Goal: Check status: Check status

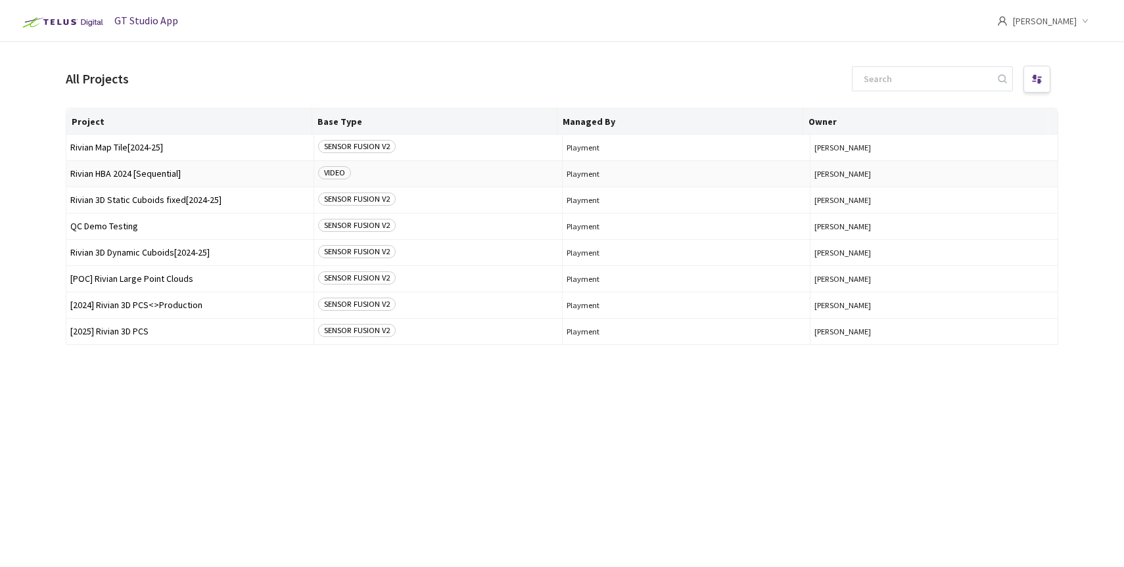
click at [157, 170] on span "Rivian HBA 2024 [Sequential]" at bounding box center [189, 174] width 239 height 10
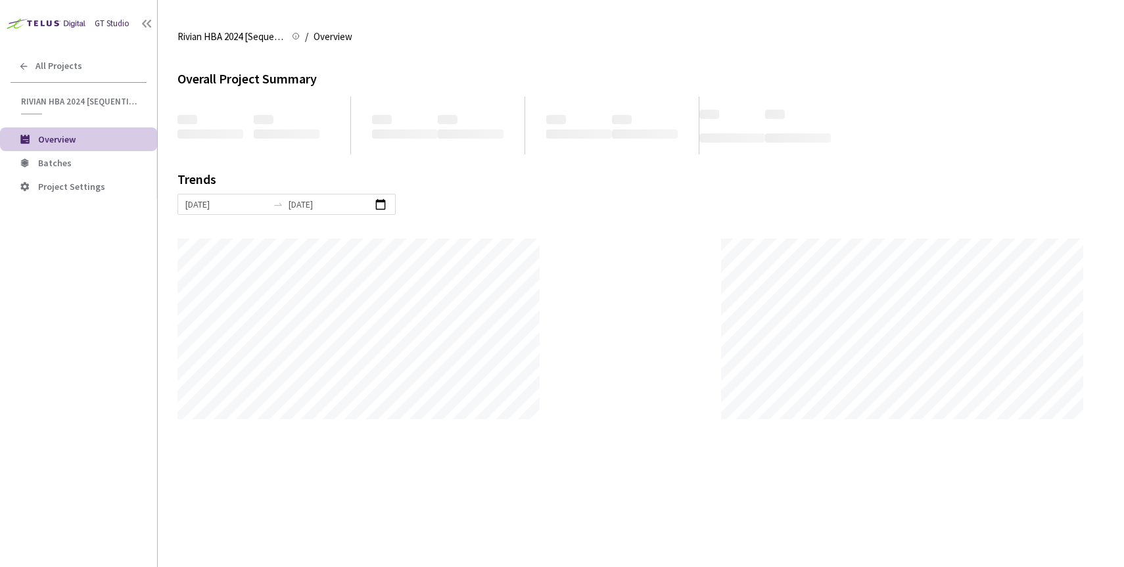
scroll to position [567, 1124]
click at [58, 162] on span "Batches" at bounding box center [55, 163] width 34 height 12
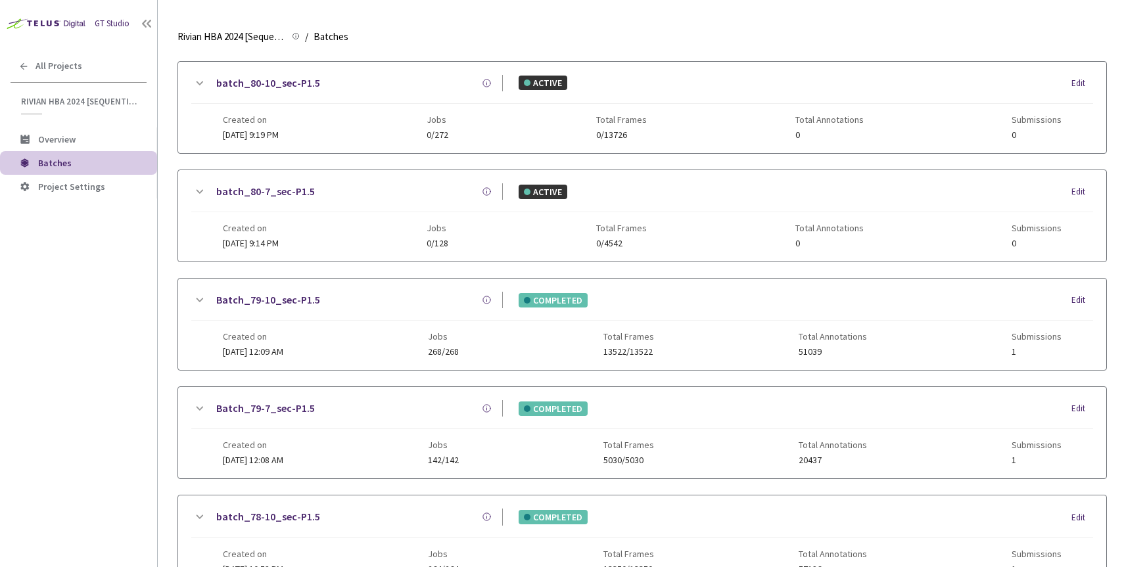
scroll to position [294, 0]
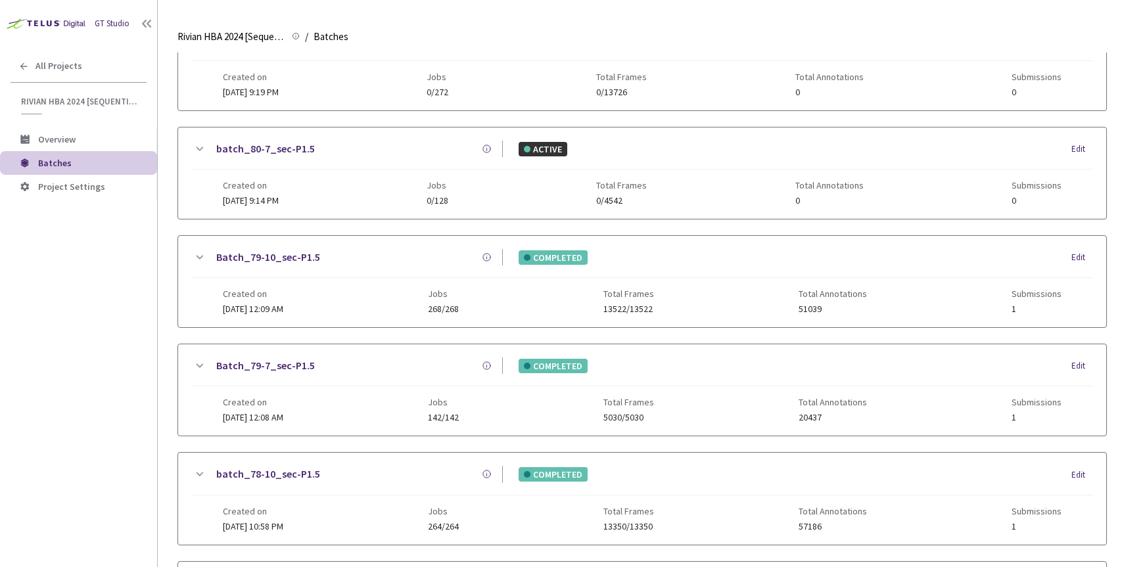
click at [280, 367] on link "Batch_79-7_sec-P1.5" at bounding box center [265, 366] width 99 height 16
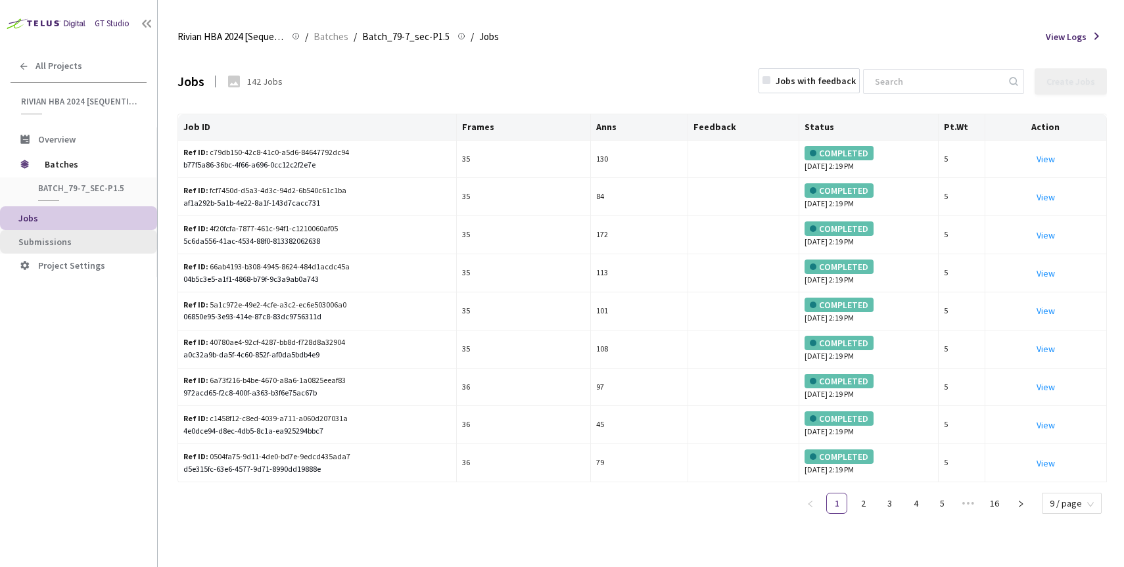
click at [93, 240] on span "Submissions" at bounding box center [82, 242] width 128 height 11
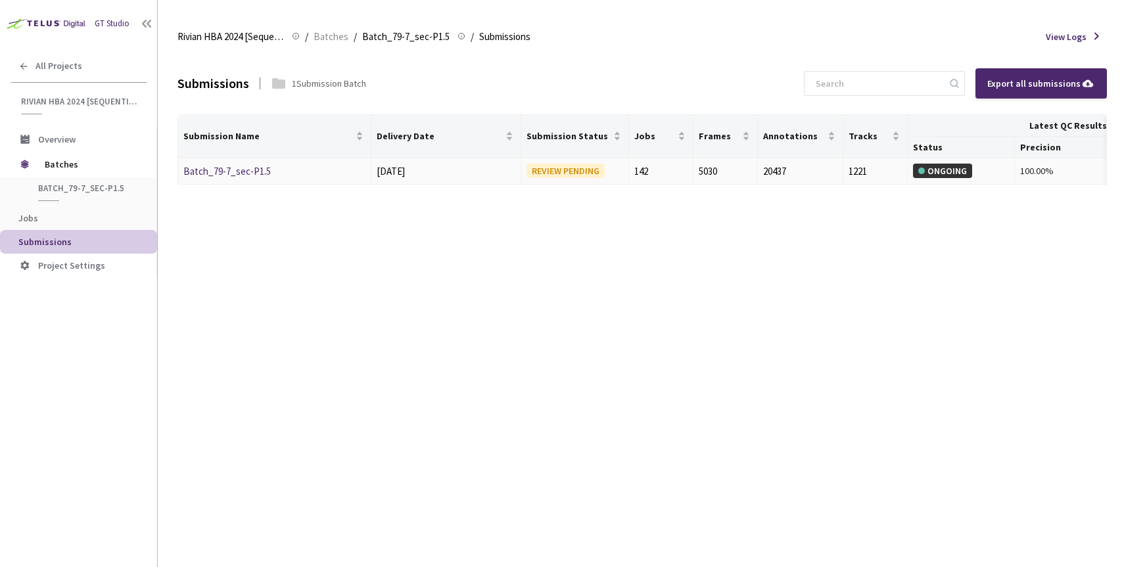
click at [233, 173] on link "Batch_79-7_sec-P1.5" at bounding box center [226, 171] width 87 height 12
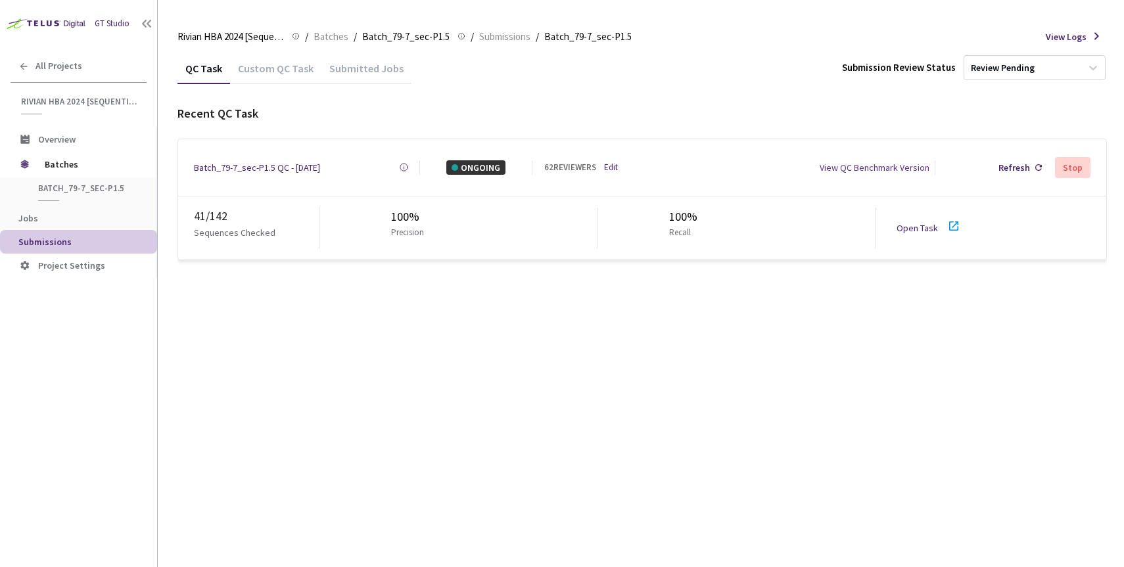
click at [276, 170] on div "Batch_79-7_sec-P1.5 QC - [DATE]" at bounding box center [257, 167] width 126 height 14
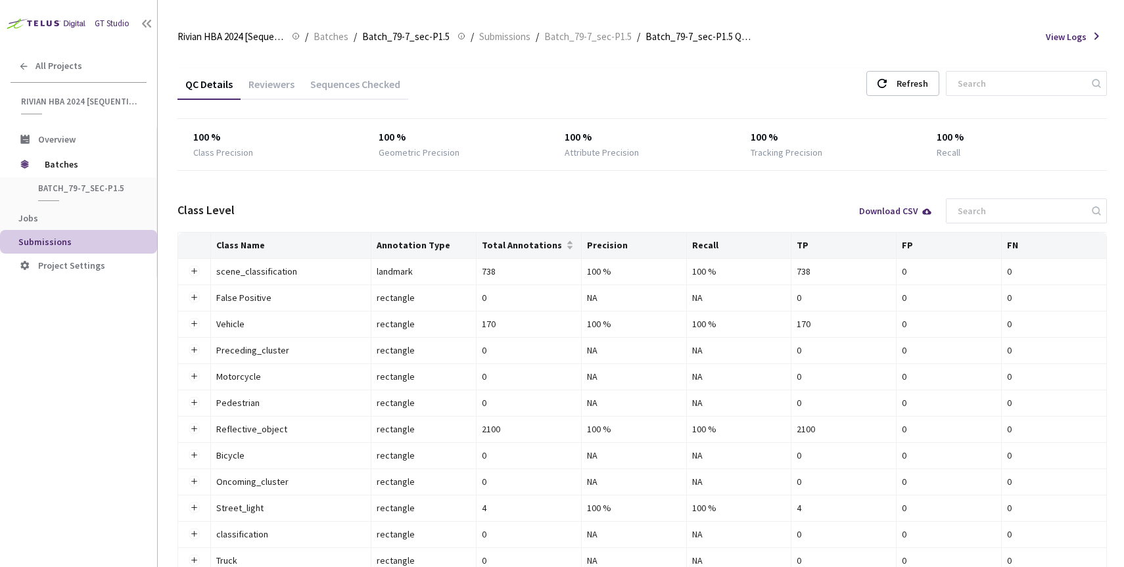
click at [282, 87] on div "Reviewers" at bounding box center [272, 89] width 62 height 22
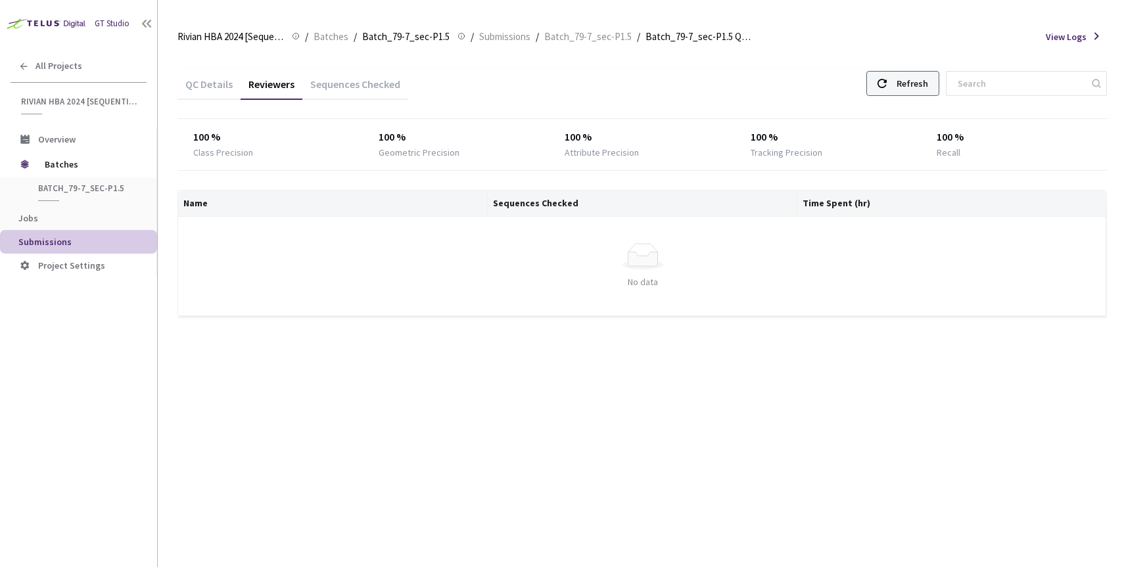
click at [919, 85] on div "Refresh" at bounding box center [902, 83] width 73 height 25
